Goal: Find specific page/section: Find specific page/section

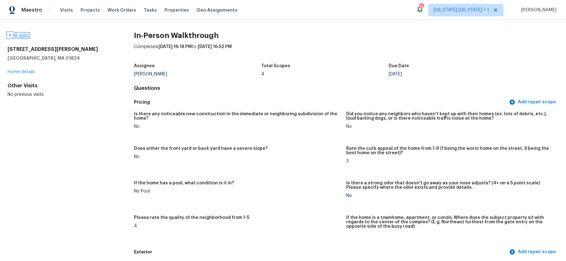
click at [27, 36] on link "All visits" at bounding box center [18, 35] width 21 height 4
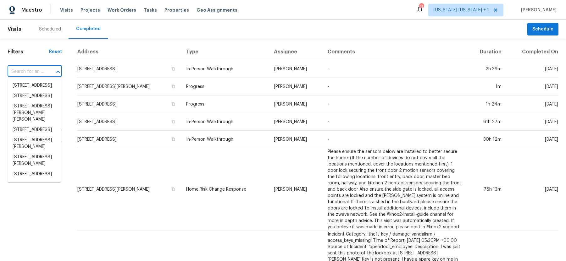
click at [39, 68] on input "text" at bounding box center [26, 72] width 37 height 10
paste input "[STREET_ADDRESS]"
type input "[STREET_ADDRESS]"
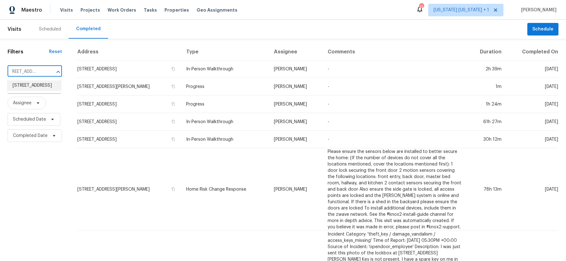
click at [31, 87] on li "[STREET_ADDRESS]" at bounding box center [34, 85] width 53 height 10
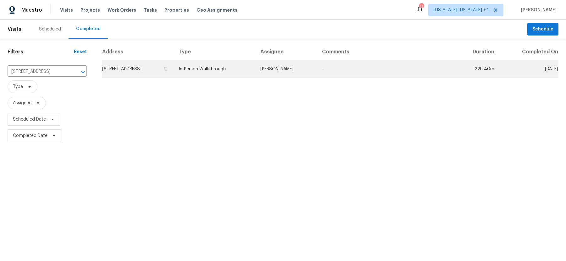
click at [151, 70] on td "[STREET_ADDRESS]" at bounding box center [138, 69] width 72 height 18
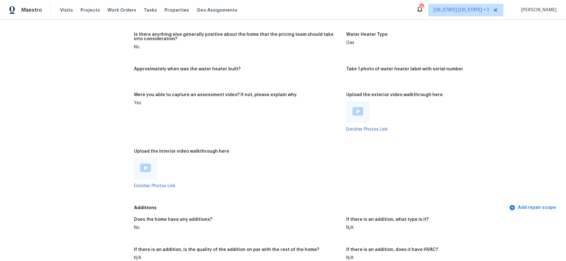
scroll to position [1152, 0]
click at [145, 163] on img at bounding box center [145, 167] width 11 height 8
